Goal: Ask a question

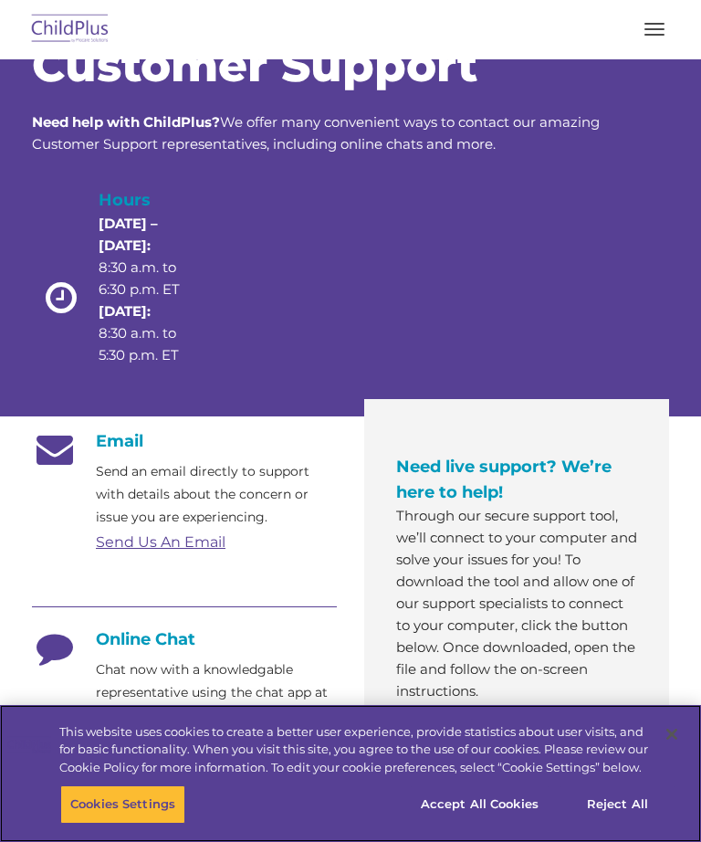
scroll to position [172, 0]
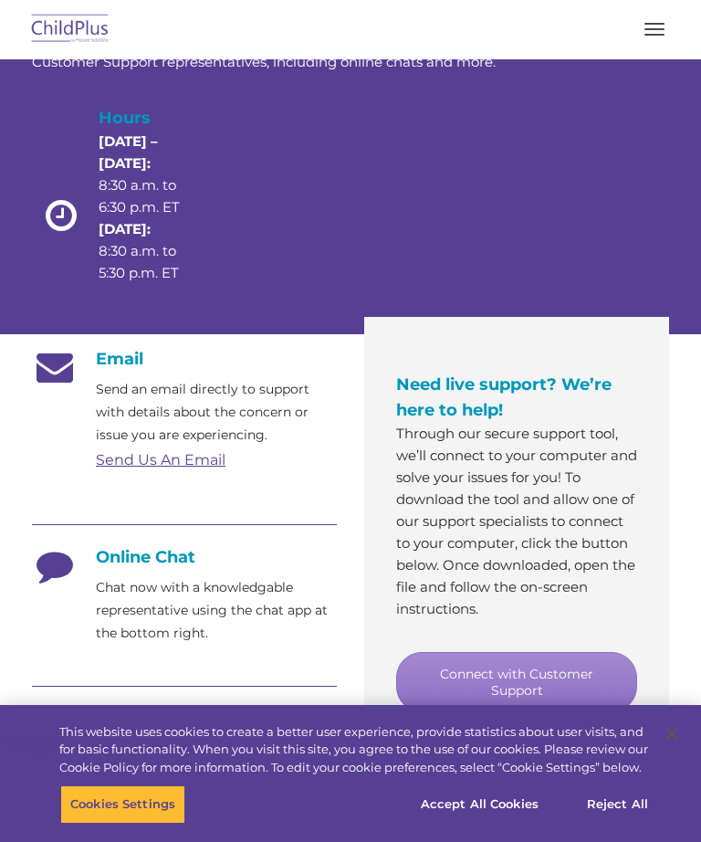
click at [530, 678] on link "Connect with Customer Support" at bounding box center [516, 682] width 241 height 60
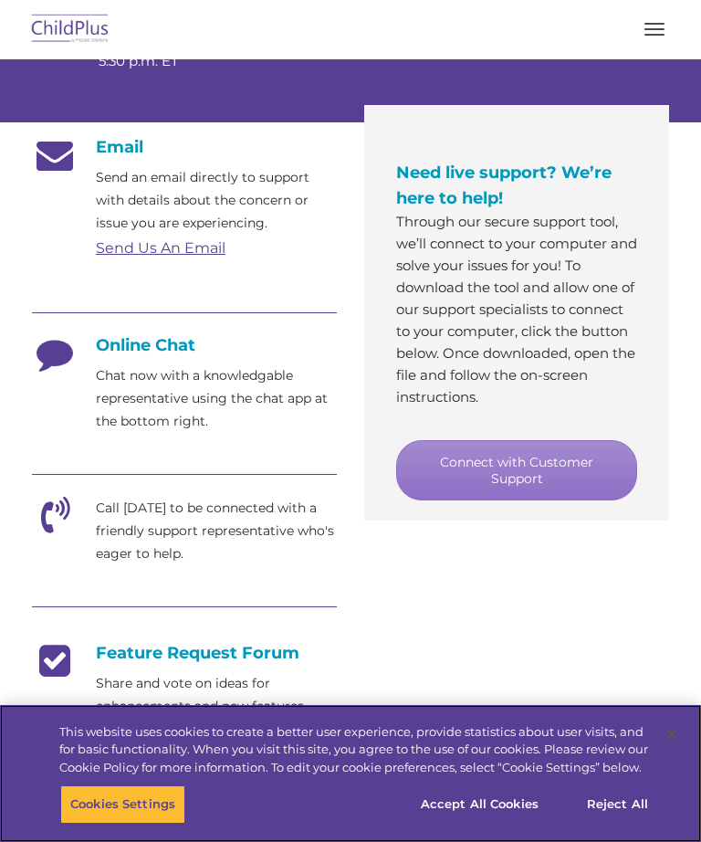
scroll to position [383, 0]
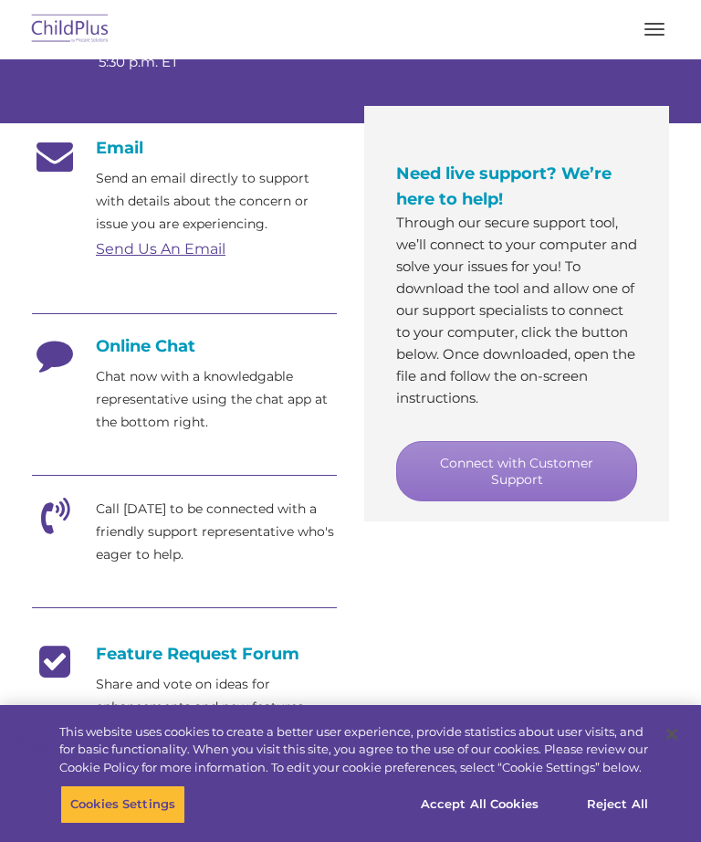
click at [562, 473] on link "Connect with Customer Support" at bounding box center [516, 471] width 241 height 60
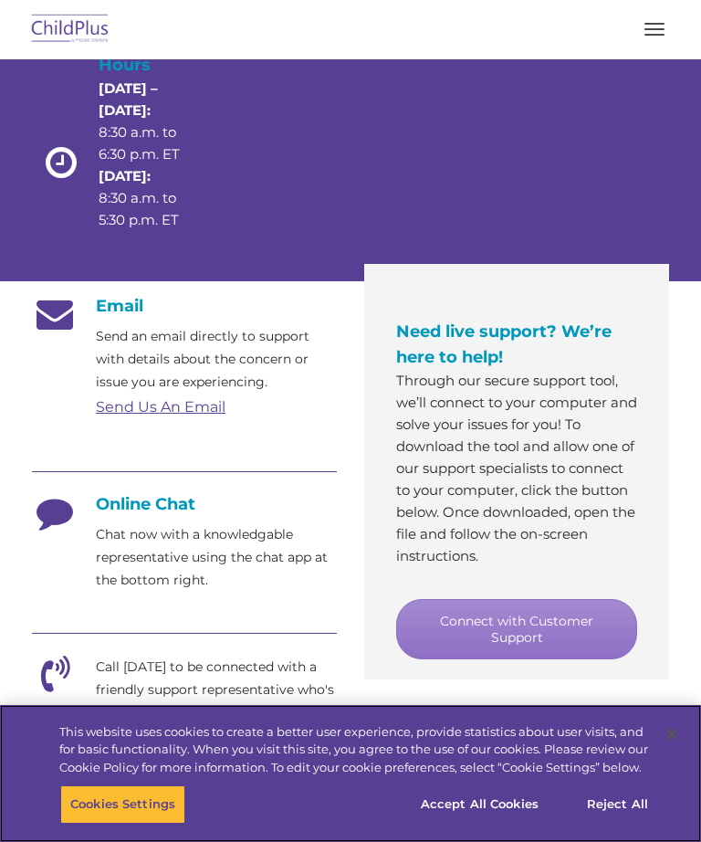
scroll to position [288, 0]
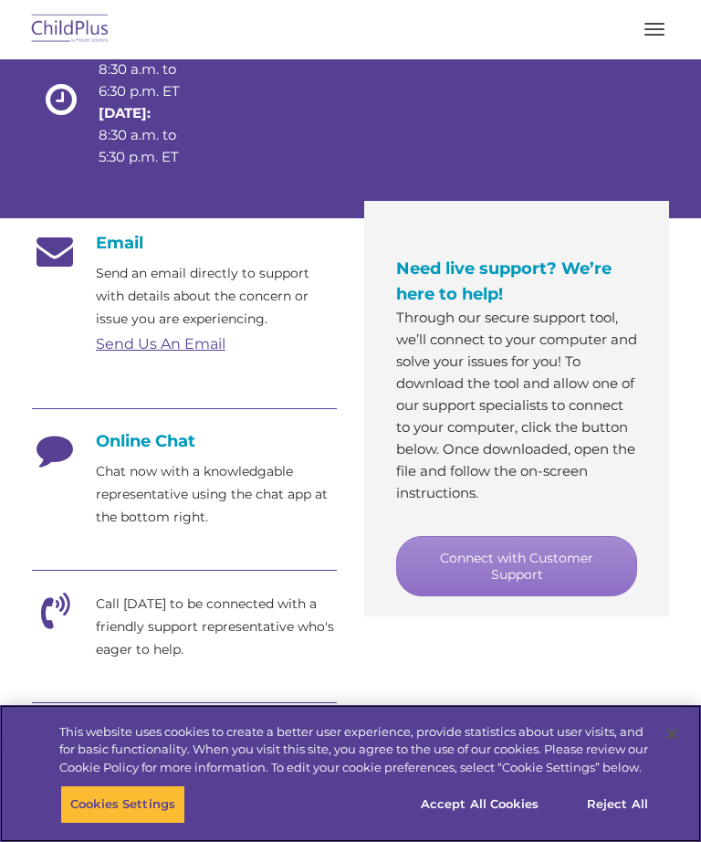
click at [623, 824] on button "Reject All" at bounding box center [618, 804] width 114 height 38
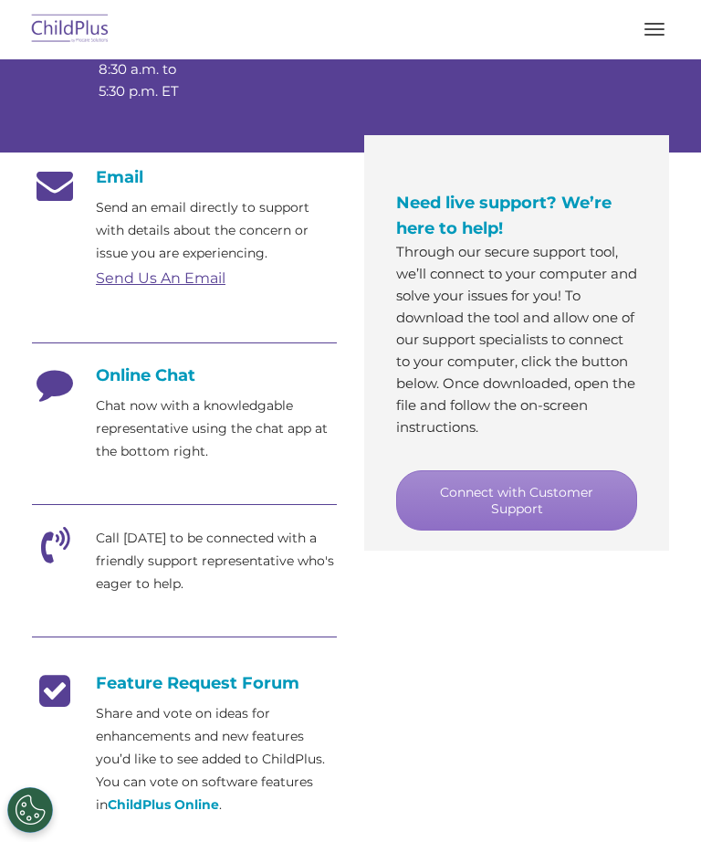
scroll to position [354, 0]
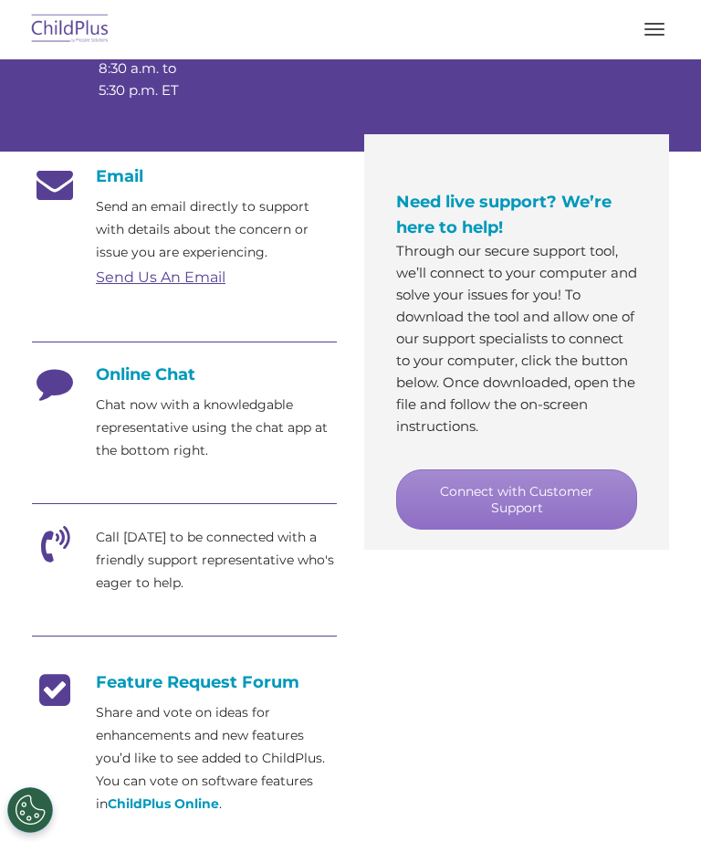
click at [538, 497] on link "Connect with Customer Support" at bounding box center [516, 499] width 241 height 60
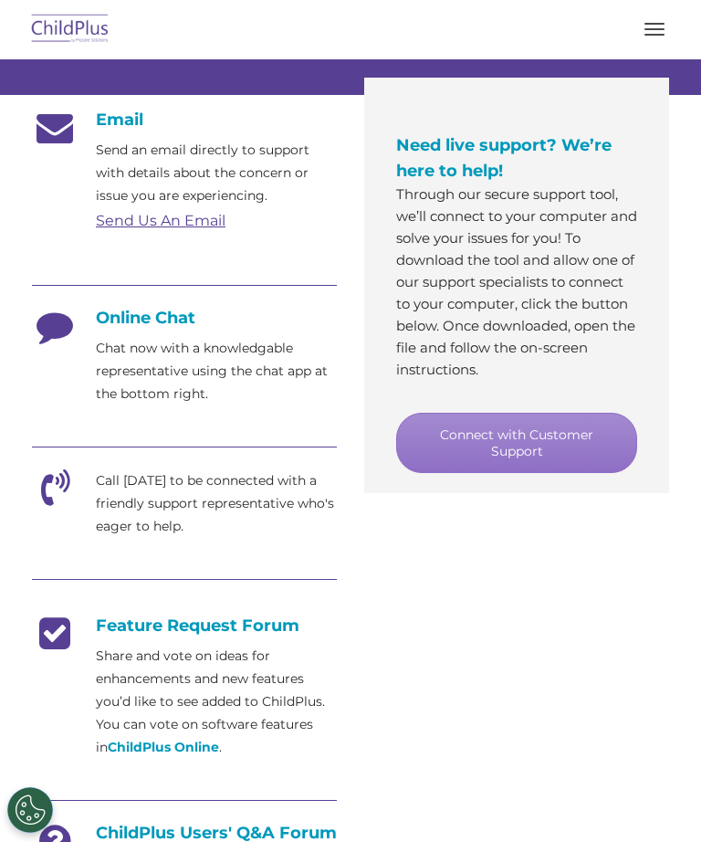
scroll to position [412, 0]
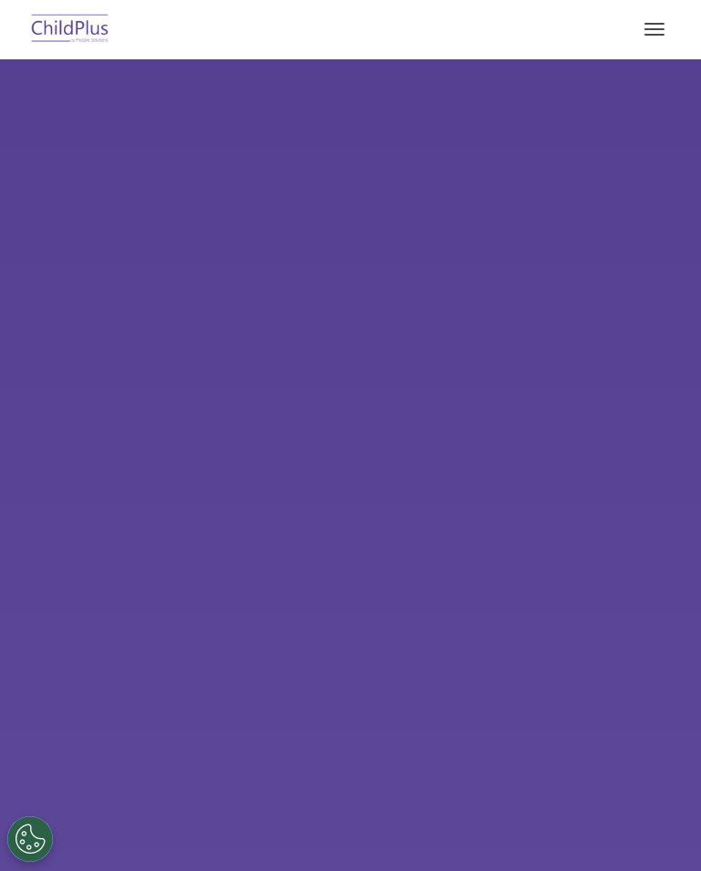
select select "MEDIUM"
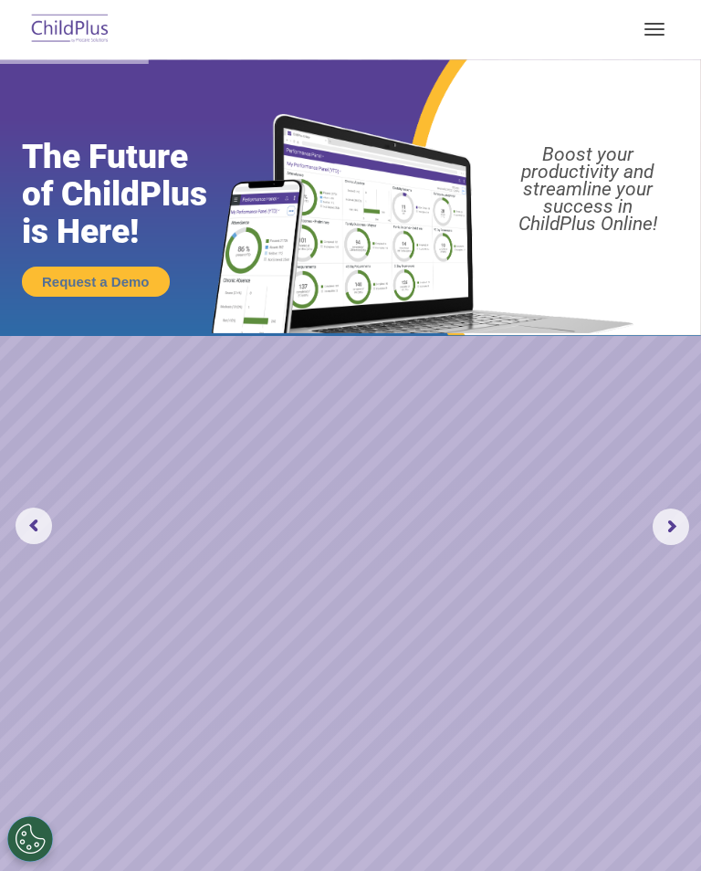
click at [658, 25] on button "button" at bounding box center [655, 29] width 38 height 29
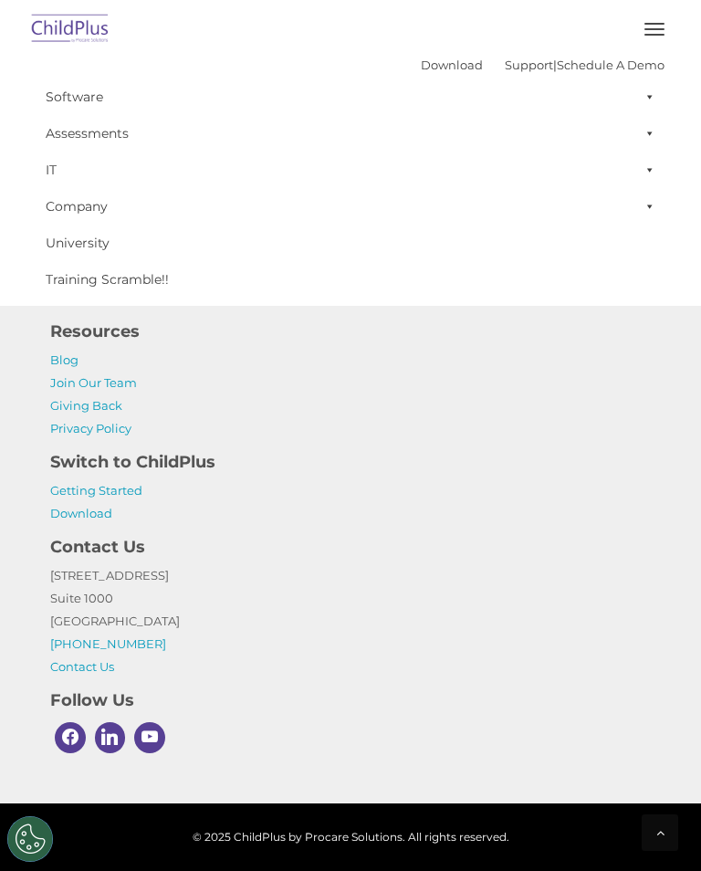
scroll to position [2623, 0]
